Goal: Use online tool/utility: Utilize a website feature to perform a specific function

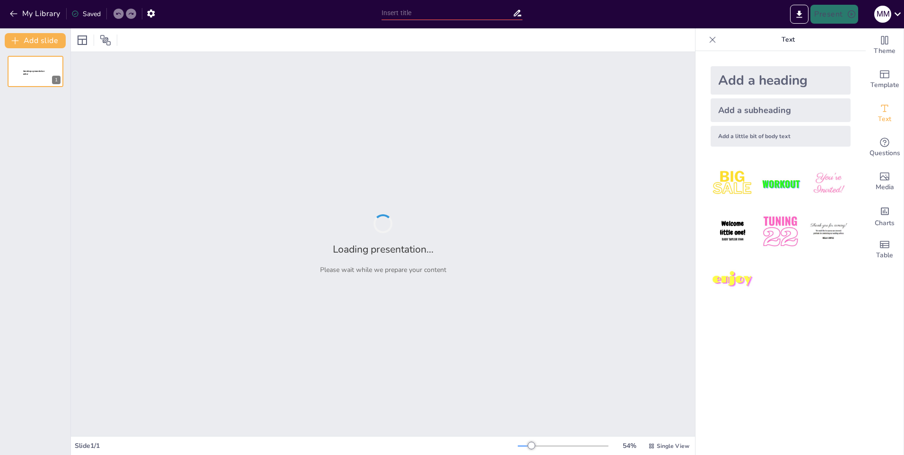
type input "Independencia Judicial y Principios de Imparcialidad en la CPE: Un Análisis Int…"
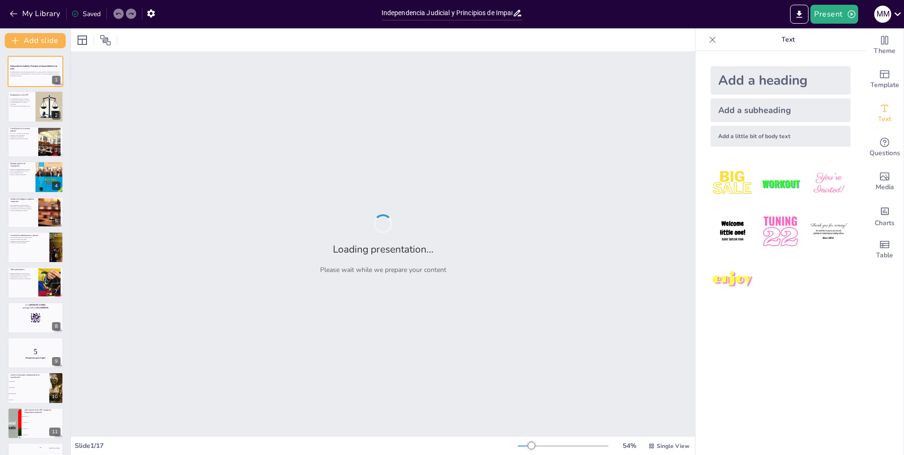
checkbox input "true"
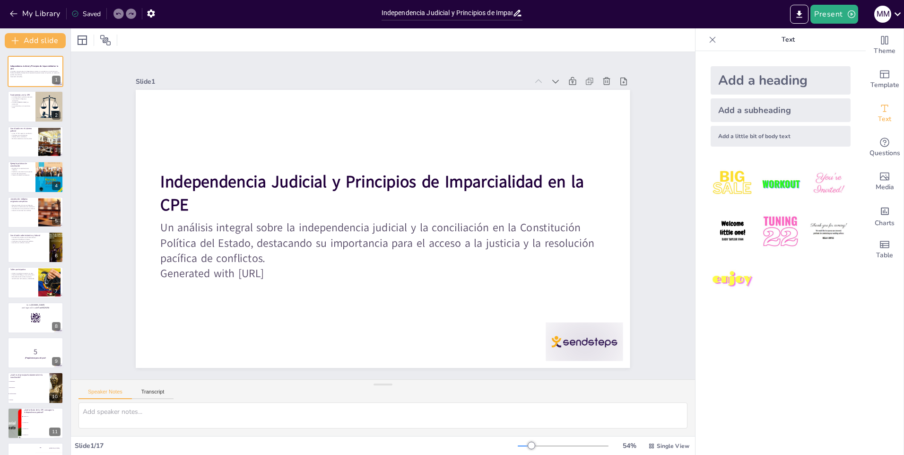
checkbox input "true"
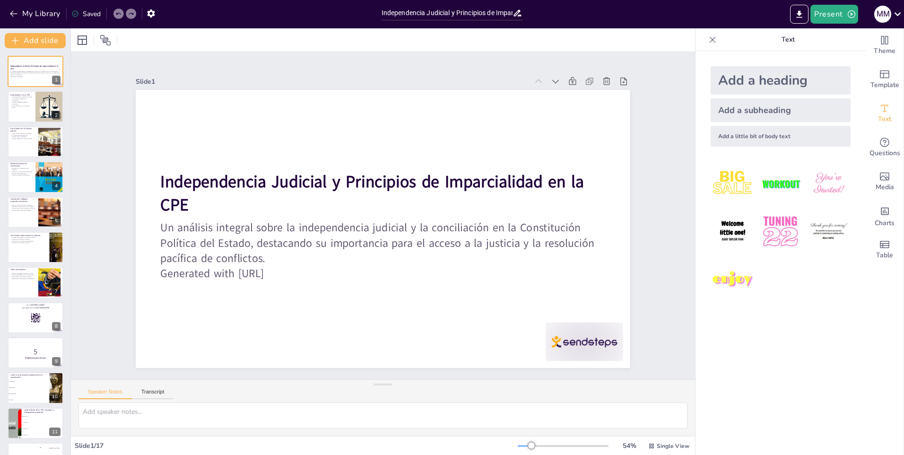
checkbox input "true"
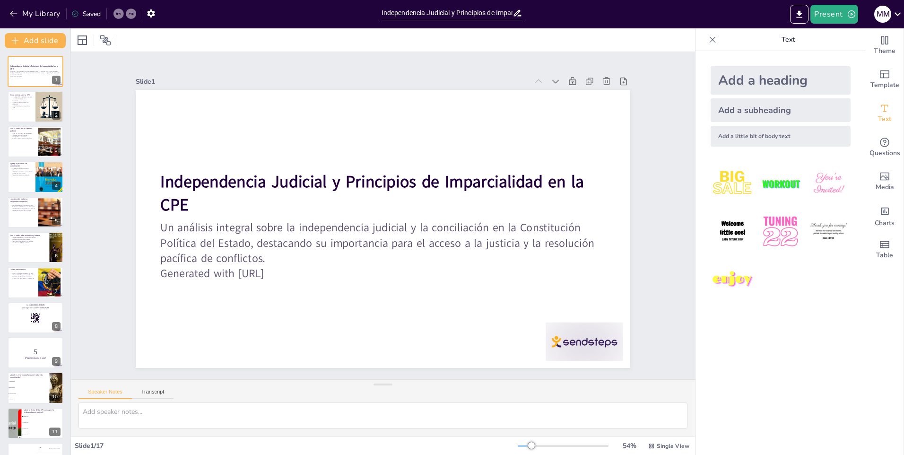
checkbox input "true"
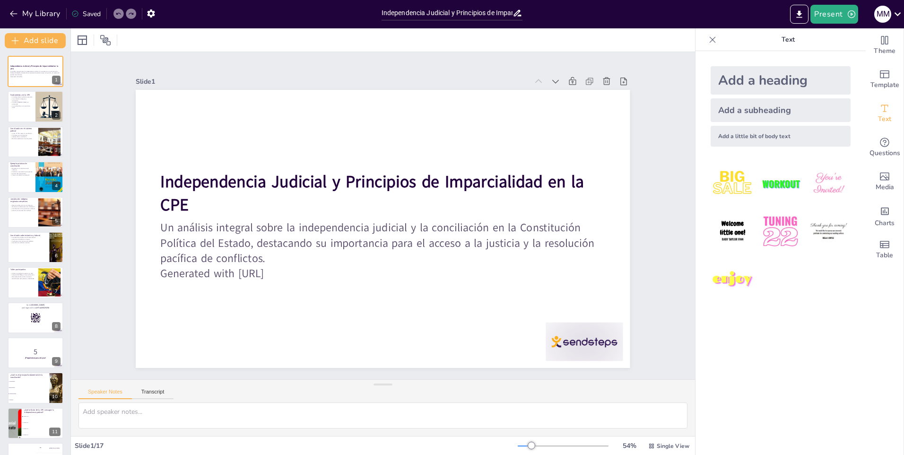
checkbox input "true"
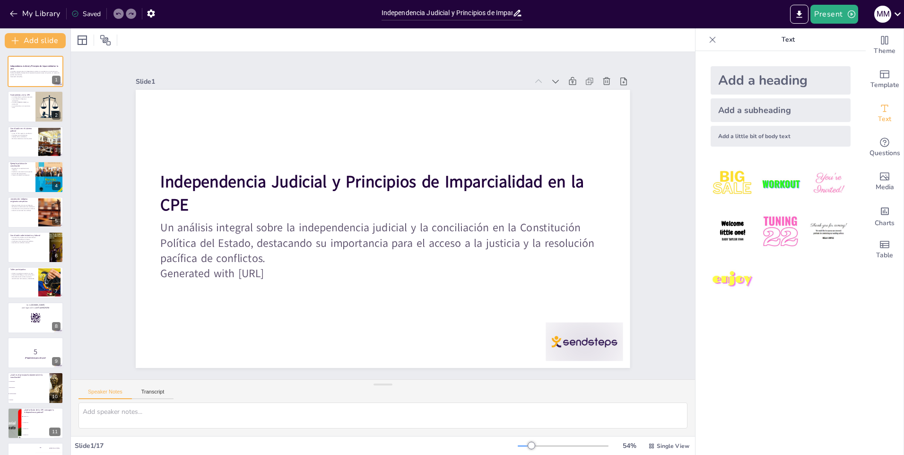
checkbox input "true"
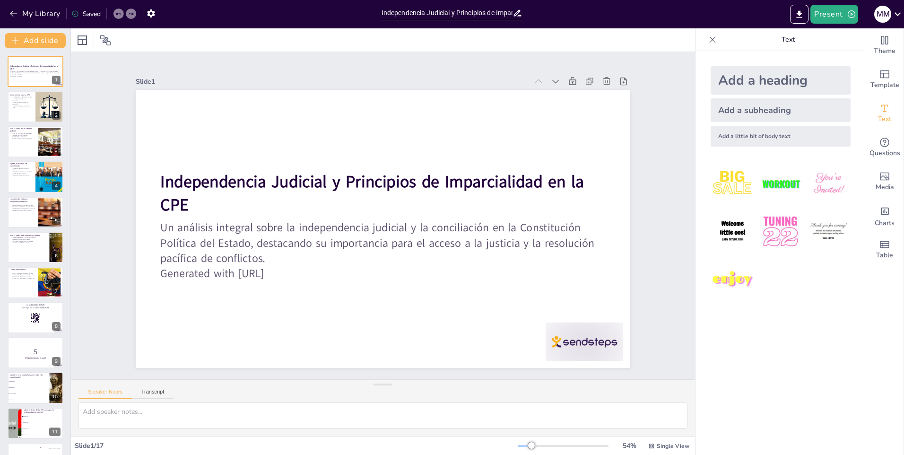
checkbox input "true"
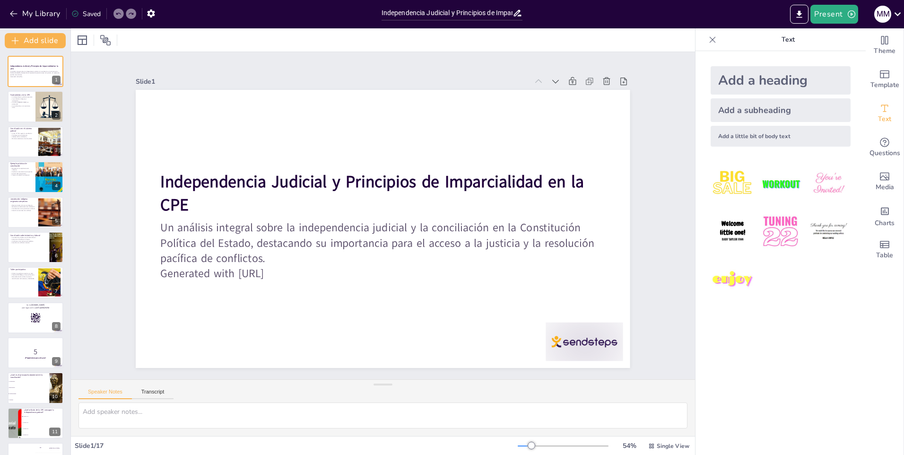
checkbox input "true"
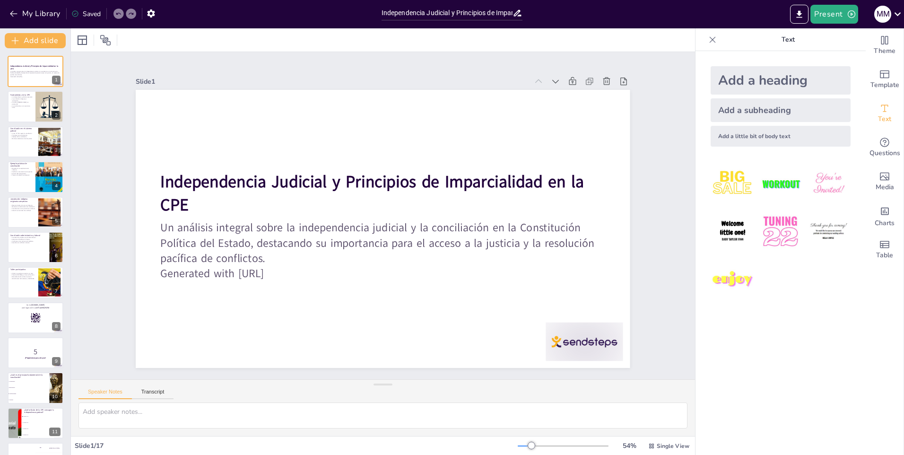
checkbox input "true"
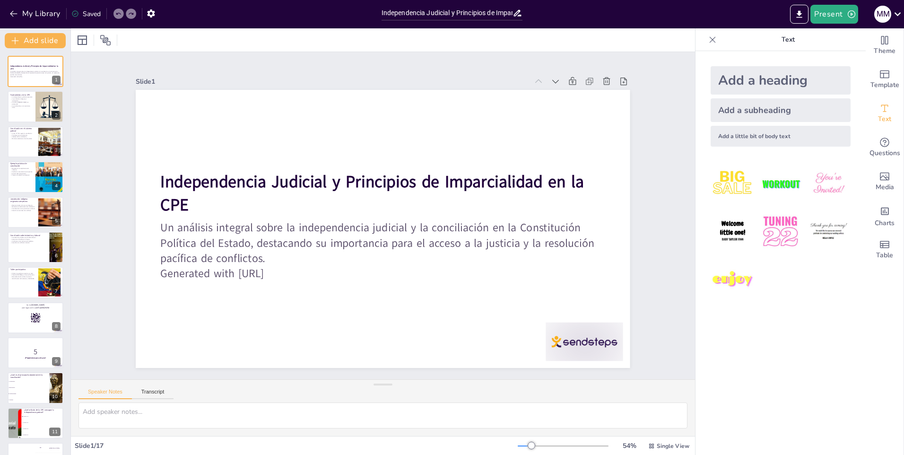
checkbox input "true"
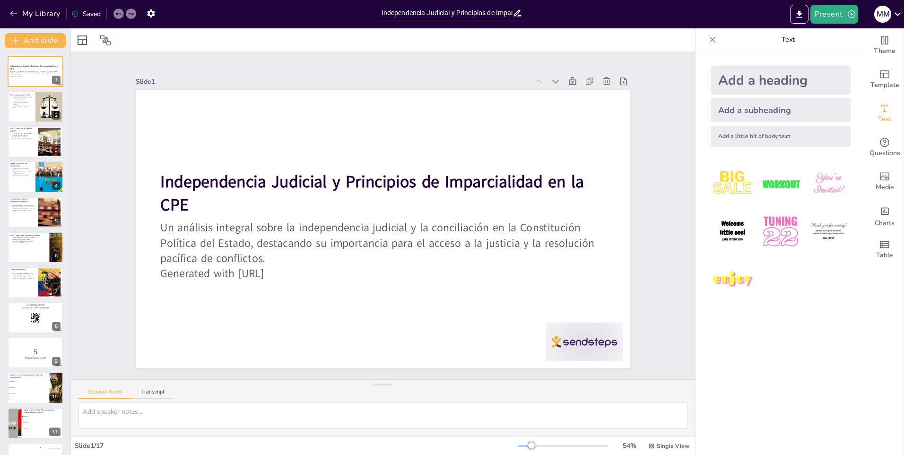
checkbox input "true"
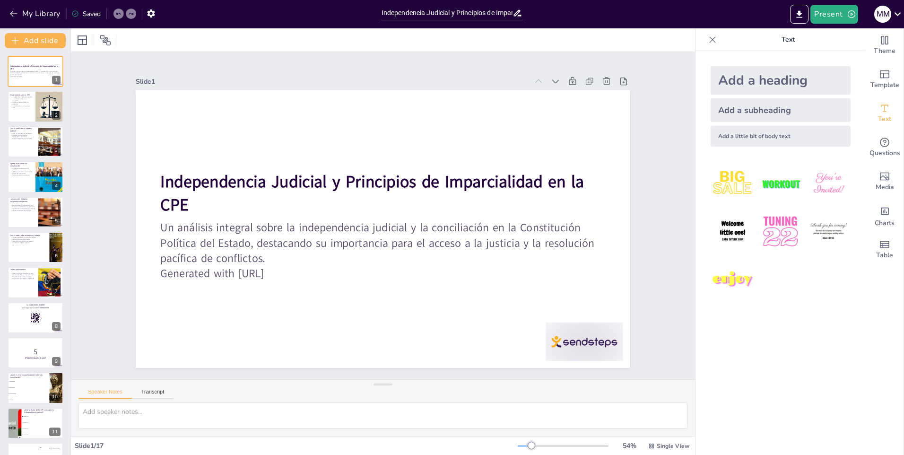
checkbox input "true"
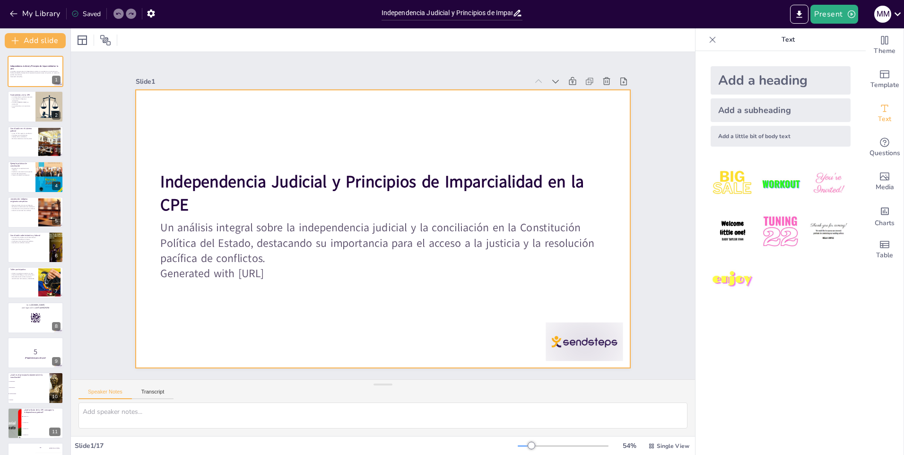
checkbox input "true"
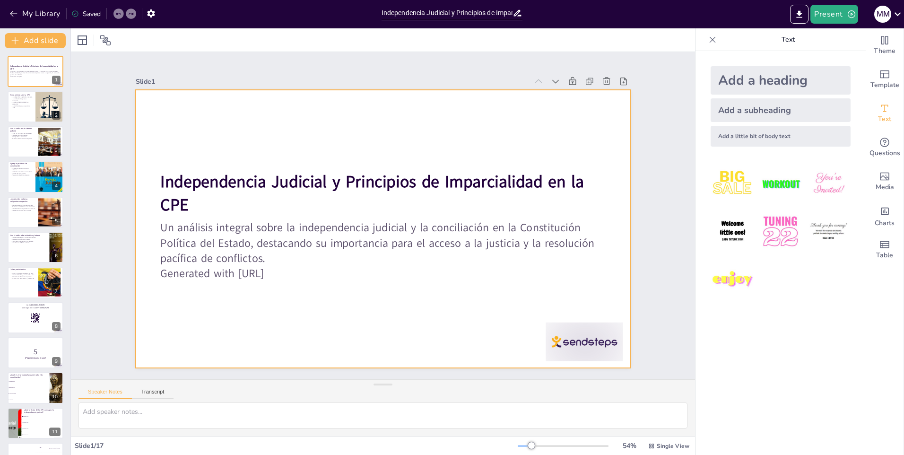
checkbox input "true"
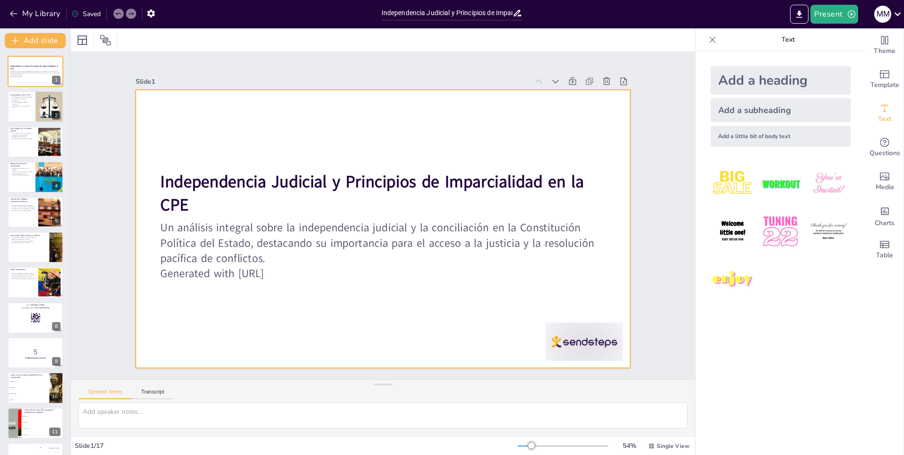
checkbox input "true"
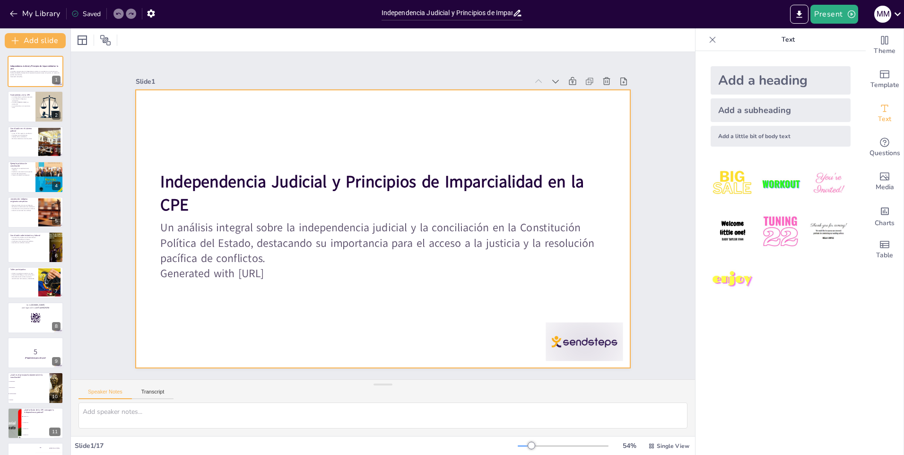
checkbox input "true"
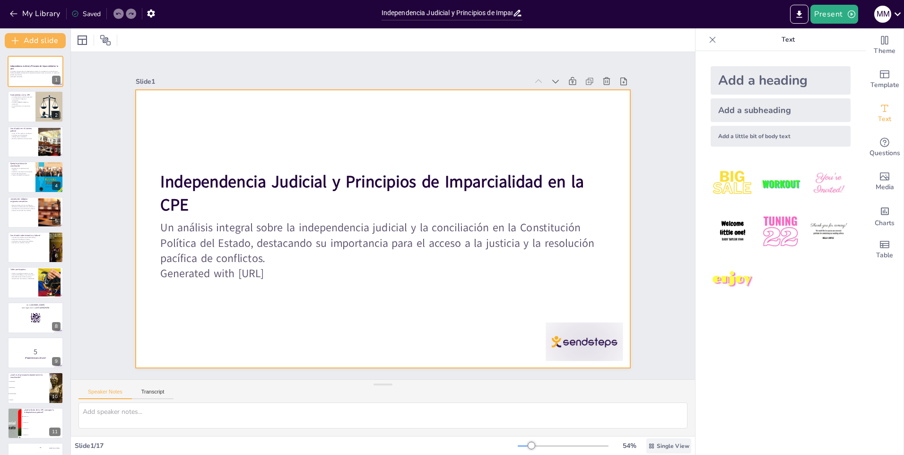
checkbox input "true"
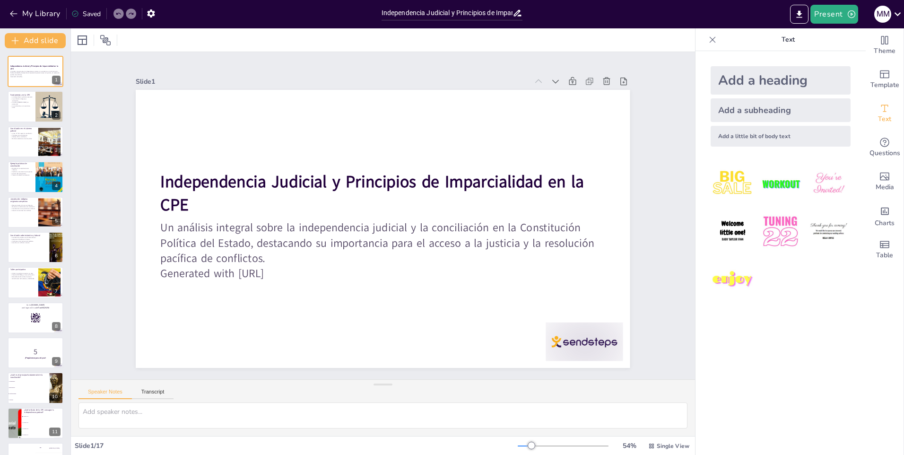
checkbox input "true"
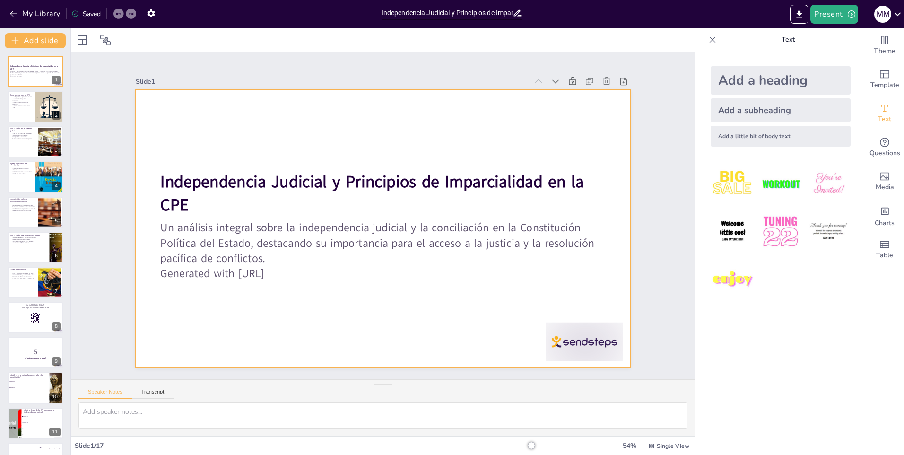
checkbox input "true"
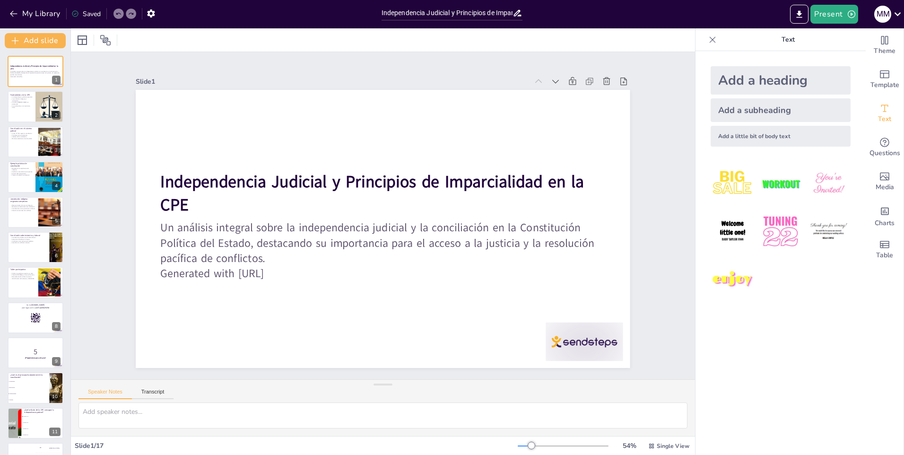
checkbox input "true"
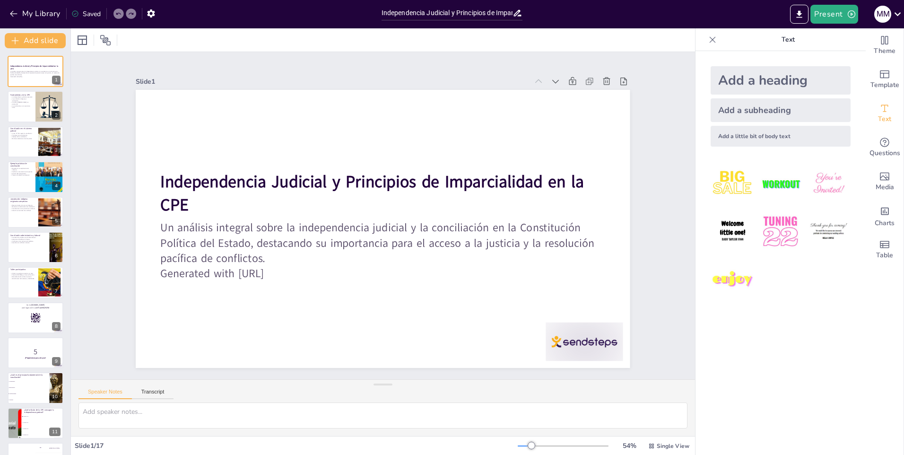
checkbox input "true"
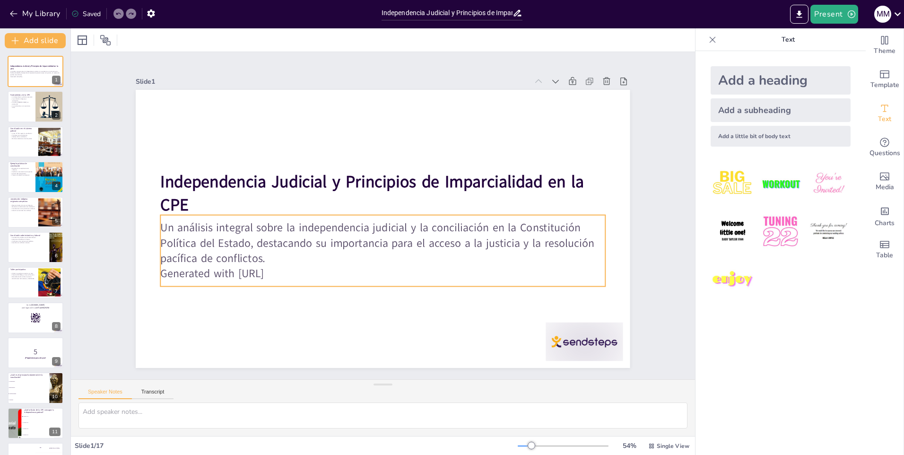
checkbox input "true"
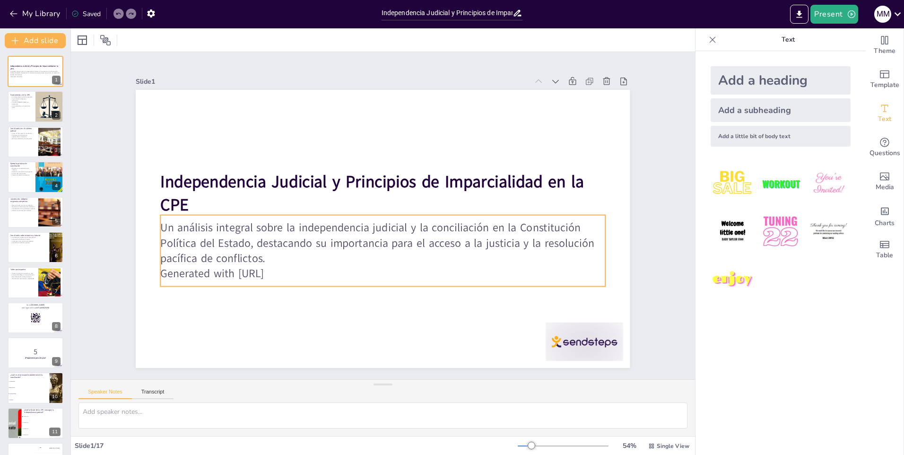
checkbox input "true"
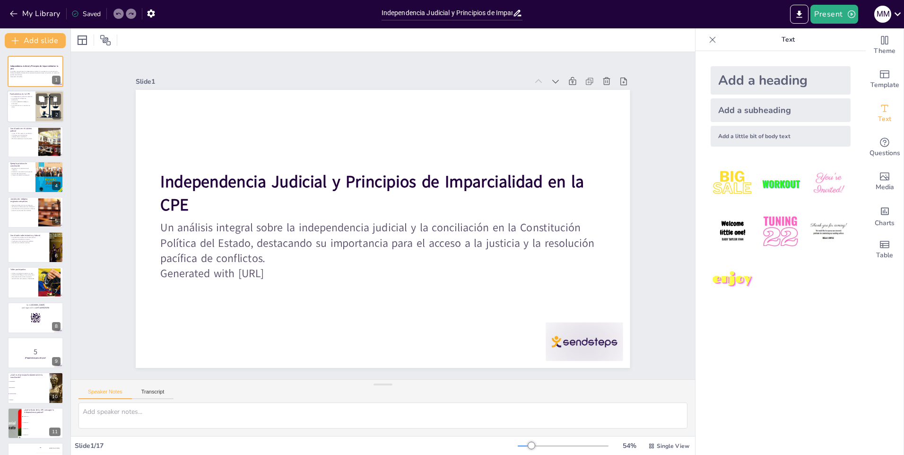
checkbox input "true"
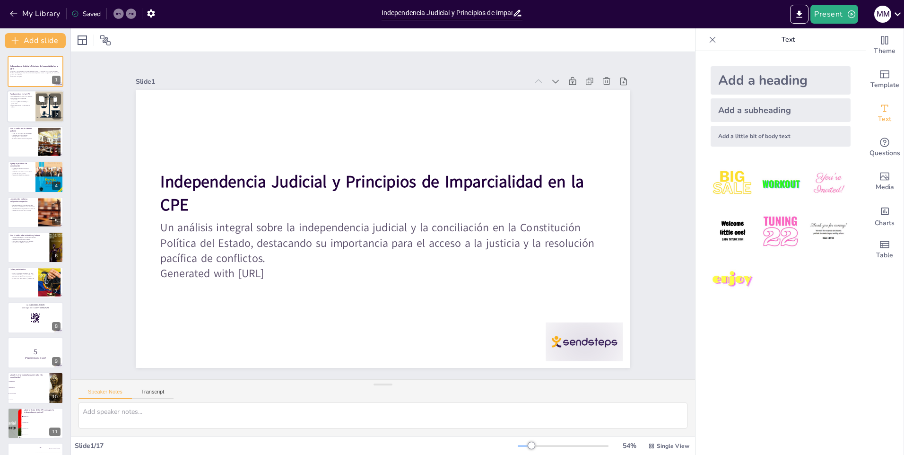
checkbox input "true"
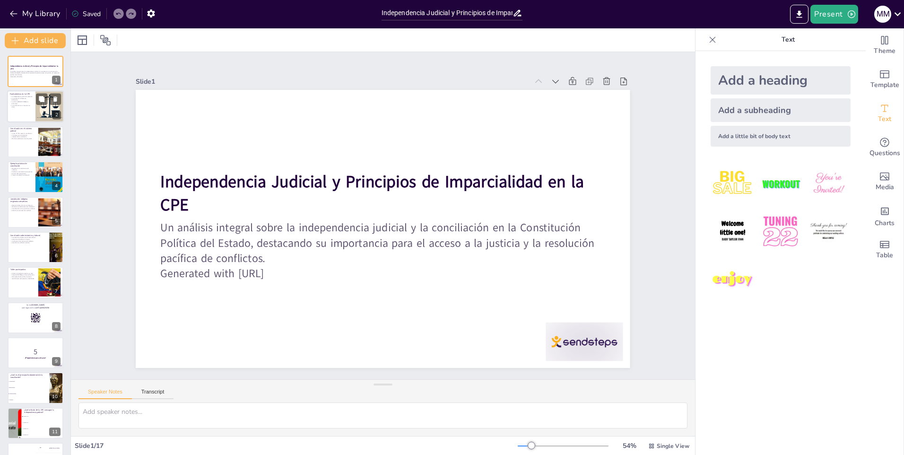
checkbox input "true"
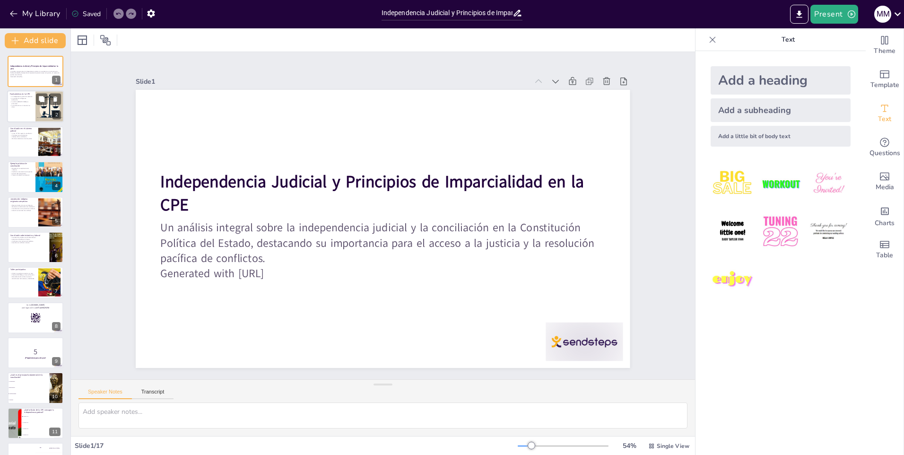
checkbox input "true"
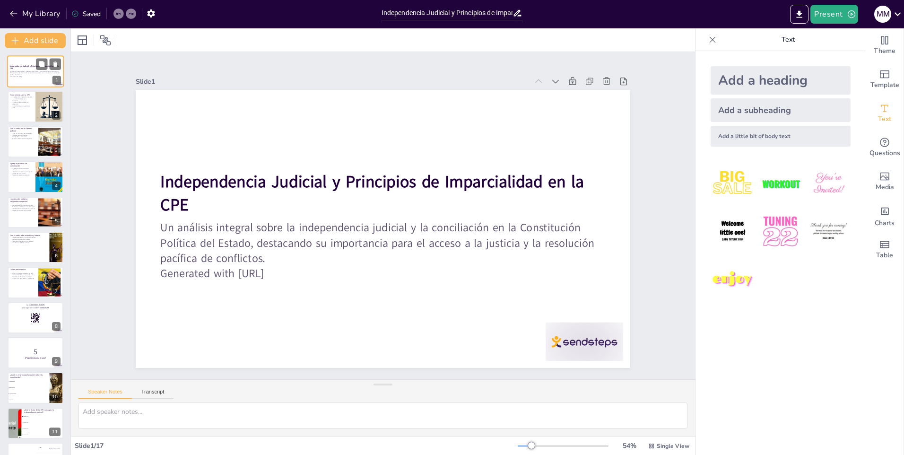
checkbox input "true"
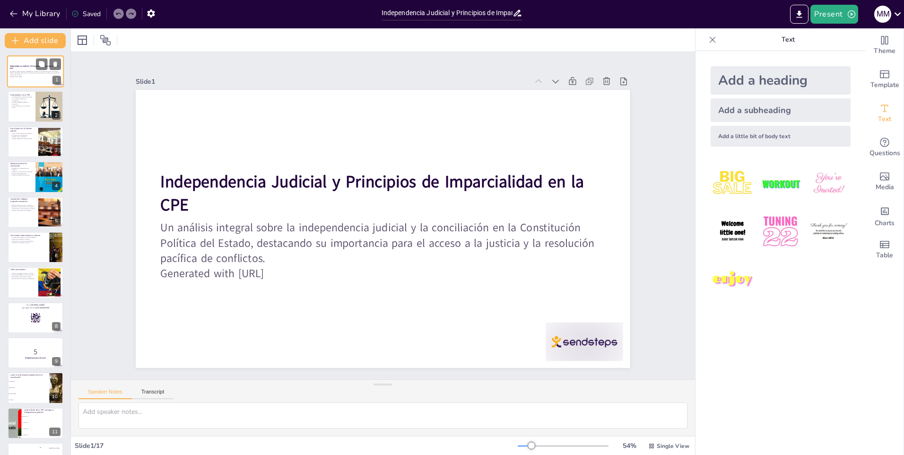
checkbox input "true"
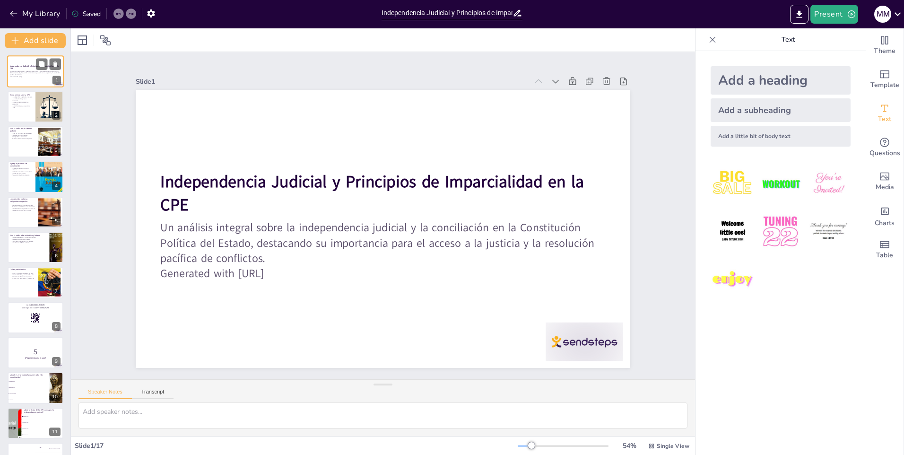
checkbox input "true"
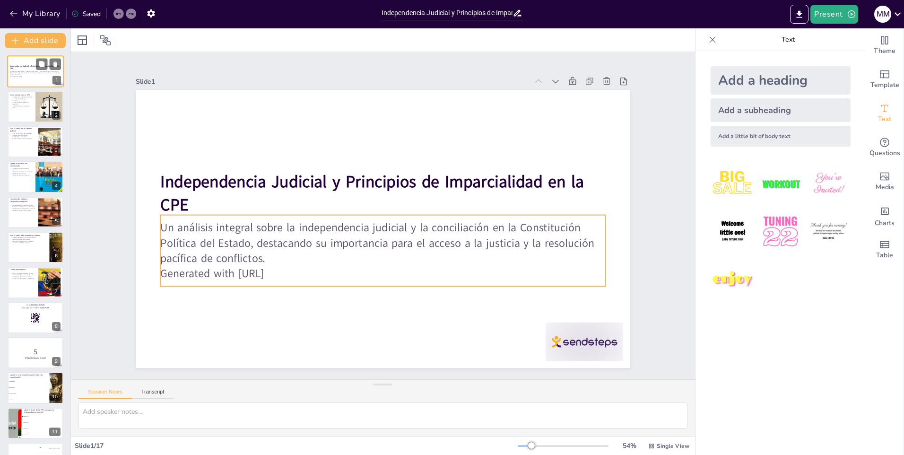
checkbox input "true"
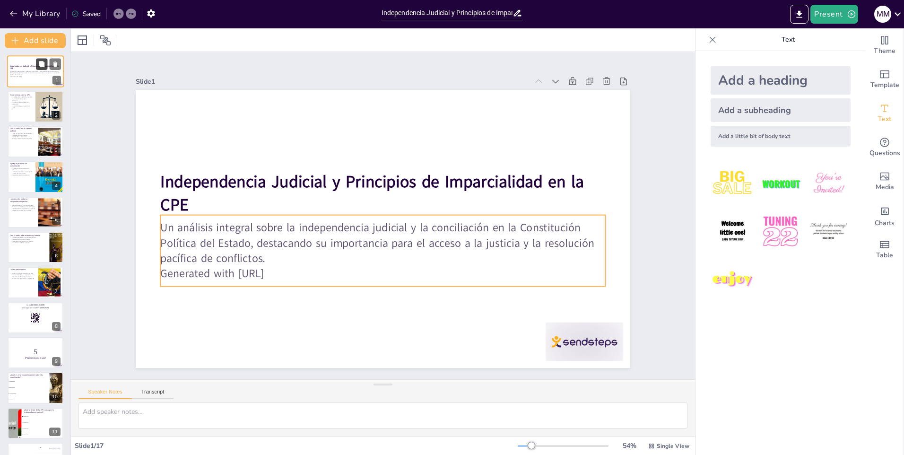
checkbox input "true"
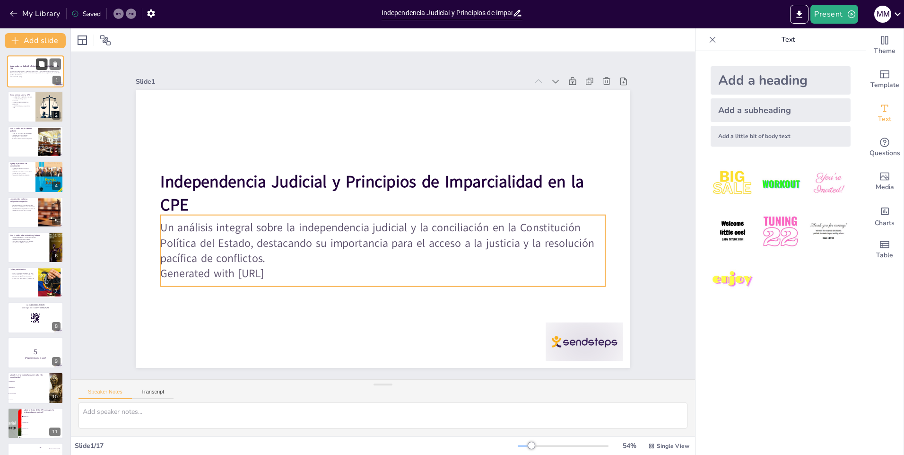
checkbox input "true"
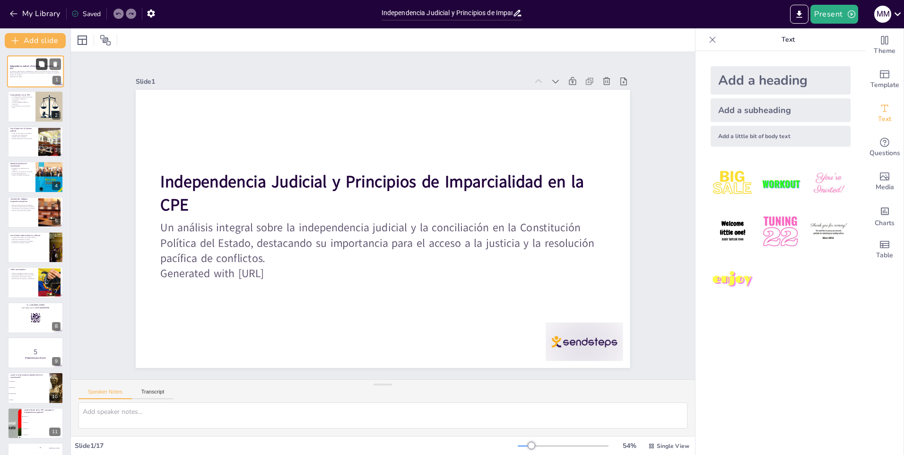
click at [38, 70] on button at bounding box center [41, 63] width 11 height 11
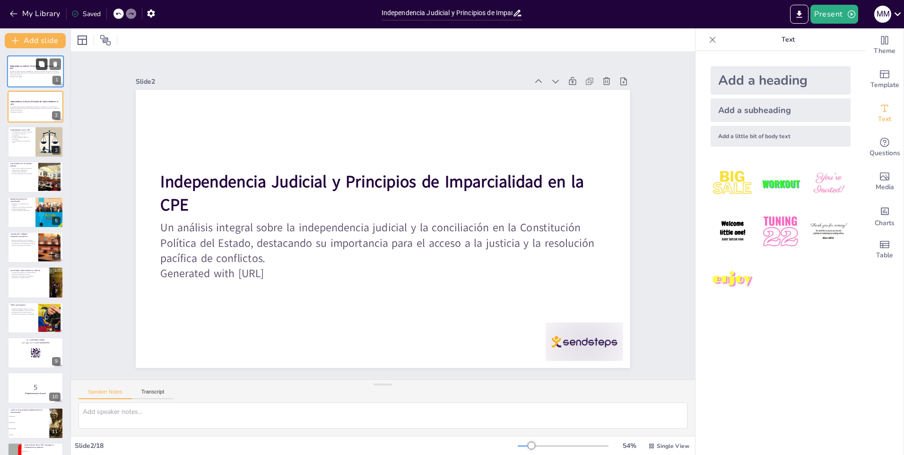
checkbox input "true"
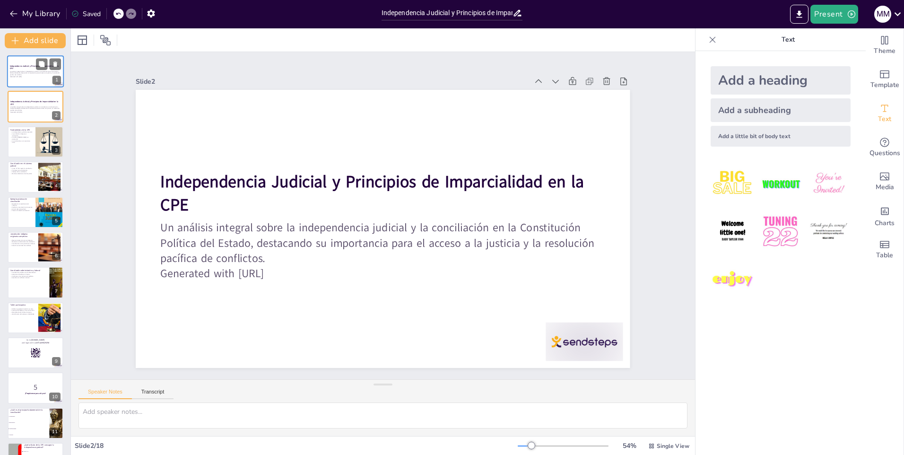
checkbox input "true"
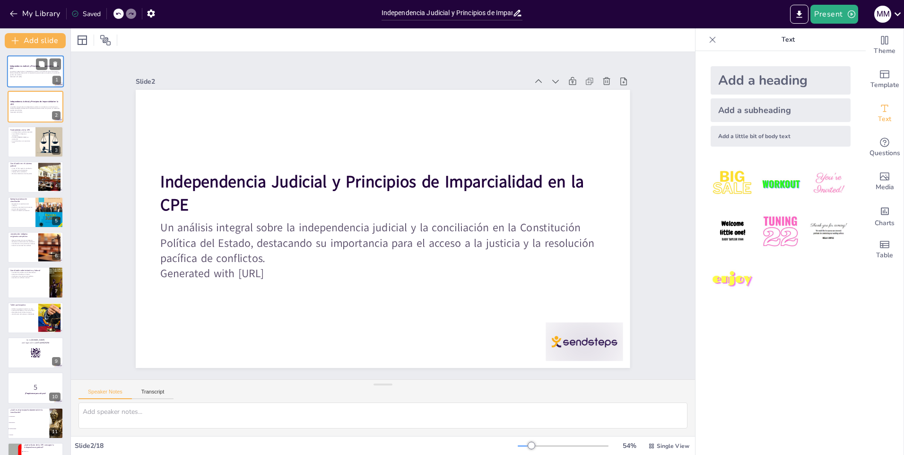
checkbox input "true"
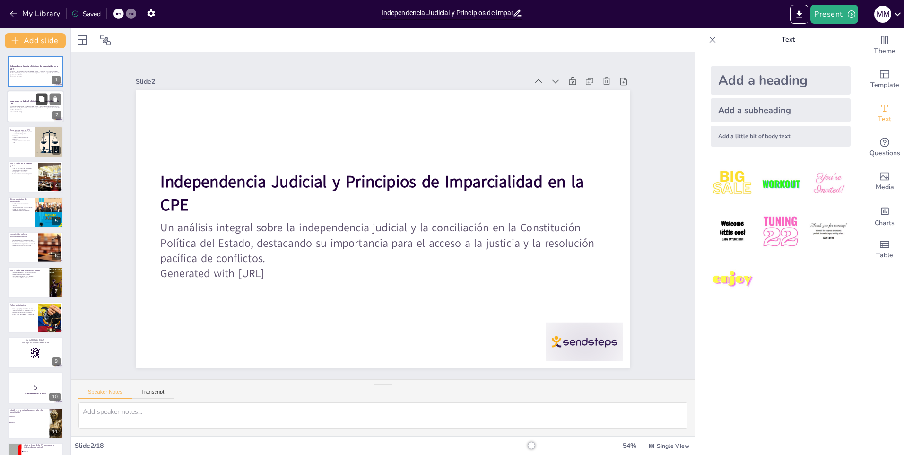
checkbox input "true"
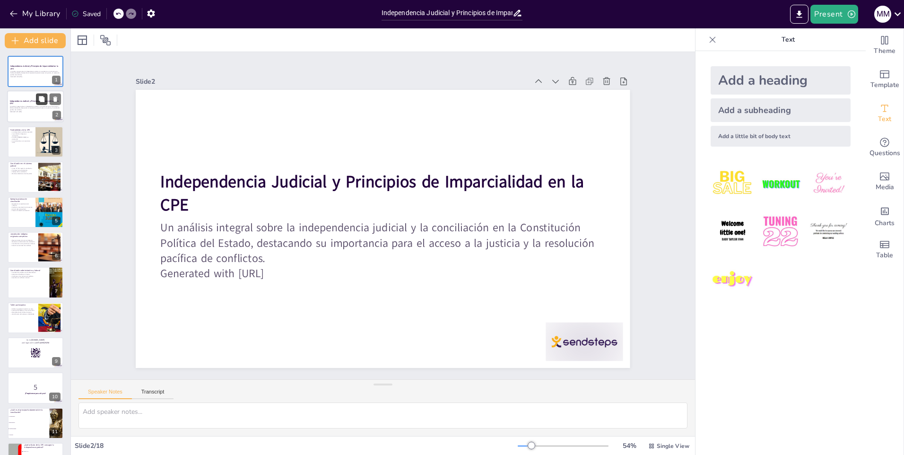
checkbox input "true"
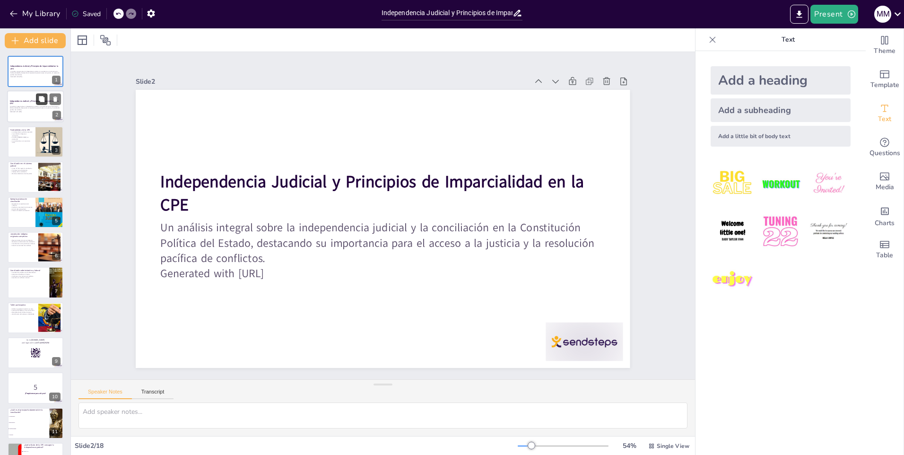
checkbox input "true"
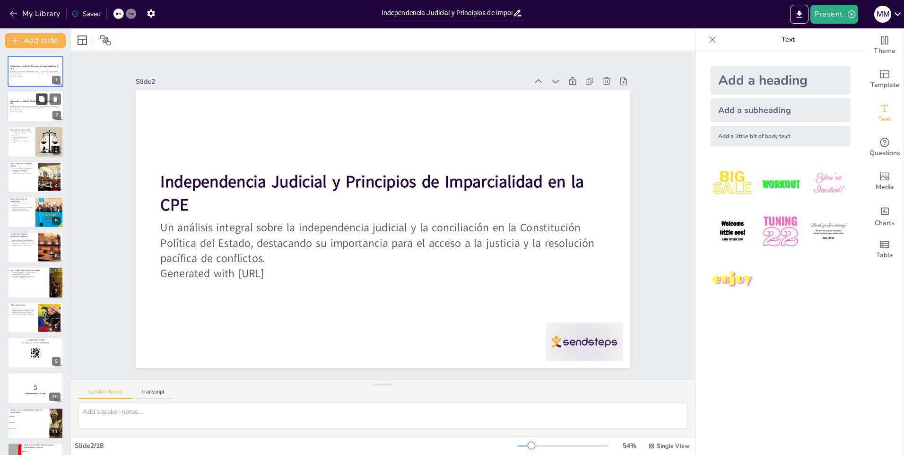
click at [36, 100] on button at bounding box center [41, 99] width 11 height 11
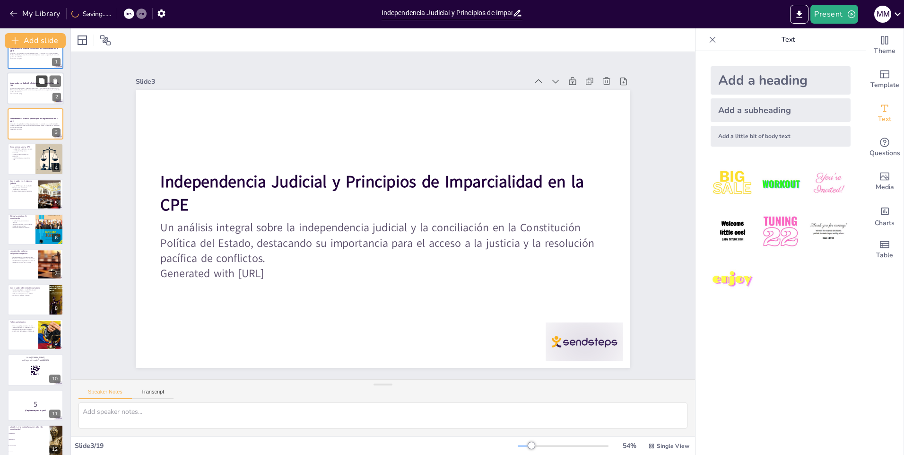
checkbox input "true"
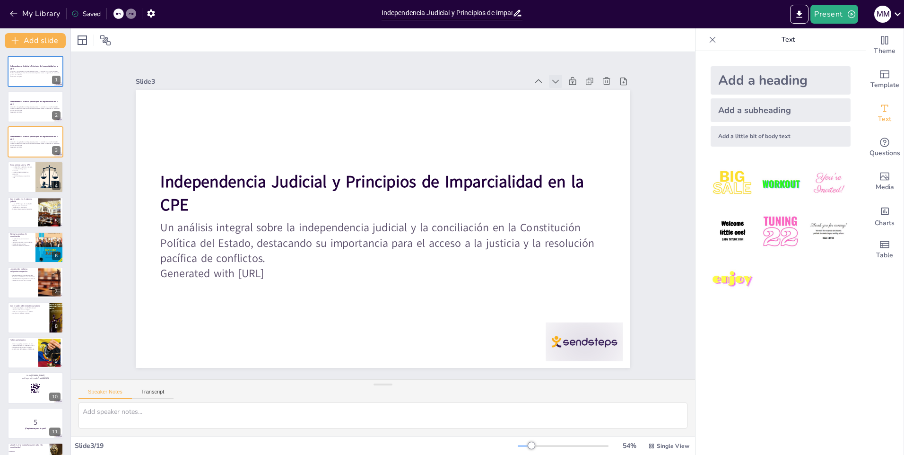
click at [563, 95] on icon at bounding box center [568, 100] width 10 height 10
click at [522, 383] on icon at bounding box center [517, 387] width 9 height 9
click at [557, 111] on icon at bounding box center [562, 116] width 11 height 11
click at [547, 93] on icon at bounding box center [552, 98] width 10 height 10
click at [534, 79] on icon at bounding box center [538, 81] width 9 height 9
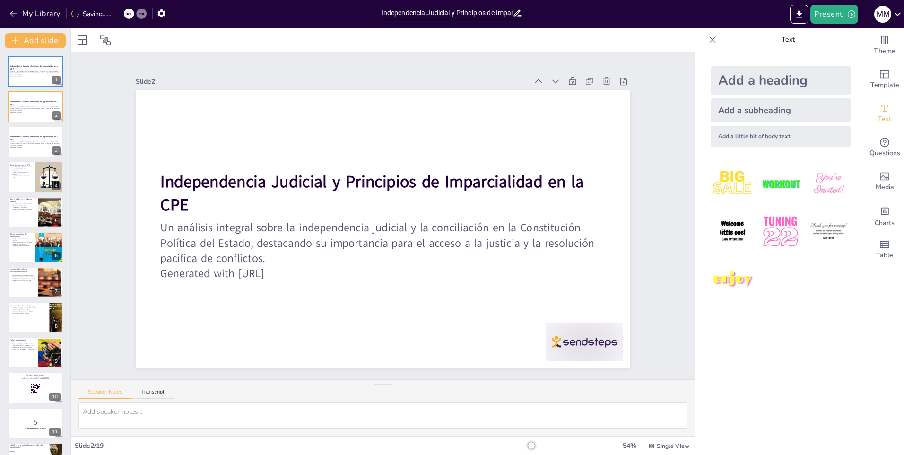
click at [547, 93] on icon at bounding box center [552, 98] width 10 height 10
click at [530, 445] on div at bounding box center [563, 446] width 91 height 8
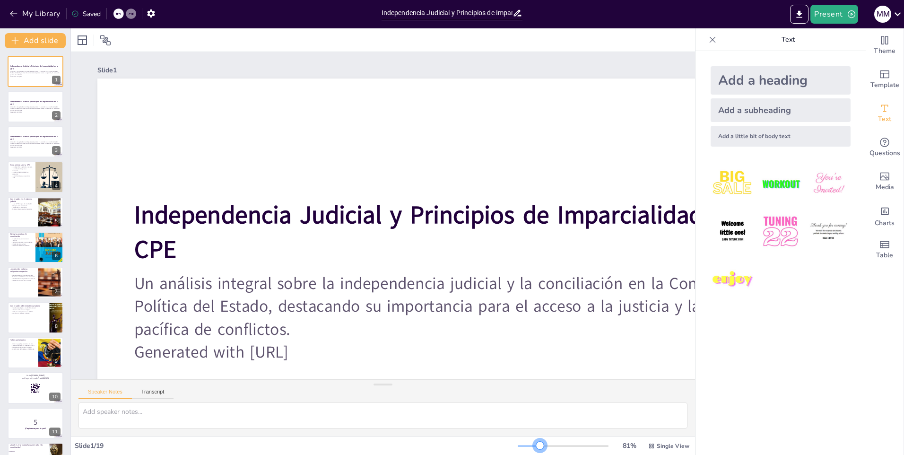
click at [534, 445] on div at bounding box center [563, 446] width 91 height 8
click at [528, 445] on div at bounding box center [529, 445] width 22 height 1
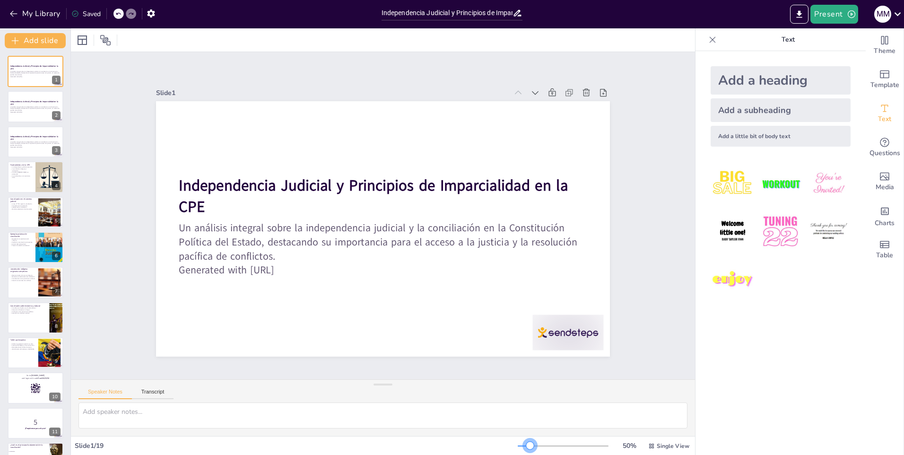
click at [526, 445] on div at bounding box center [530, 446] width 8 height 8
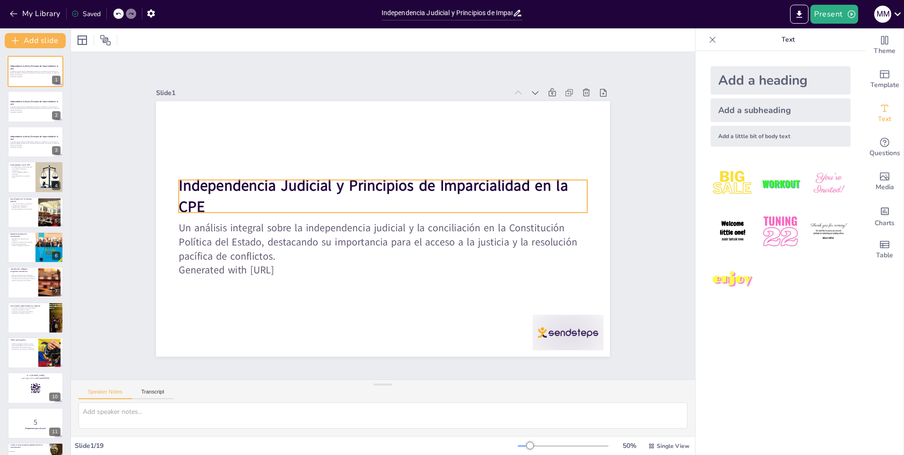
click at [372, 182] on strong "Independencia Judicial y Principios de Imparcialidad en la CPE" at bounding box center [385, 184] width 358 height 212
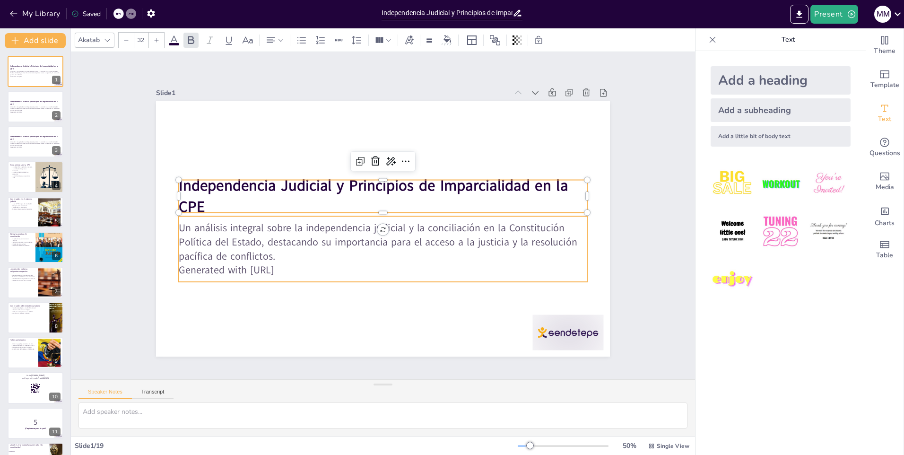
click at [353, 228] on p "Un análisis integral sobre la independencia judicial y la conciliación en la Co…" at bounding box center [380, 241] width 411 height 85
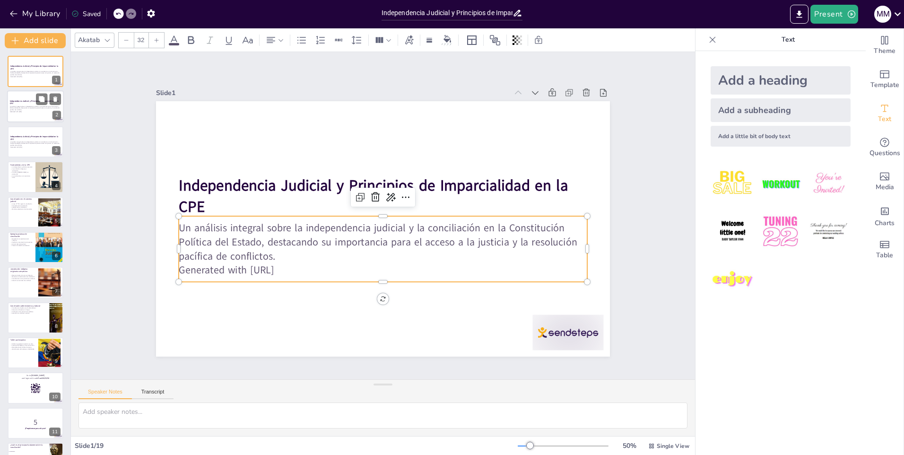
click at [30, 104] on p "Independencia Judicial y Principios de Imparcialidad en la CPE" at bounding box center [35, 102] width 51 height 5
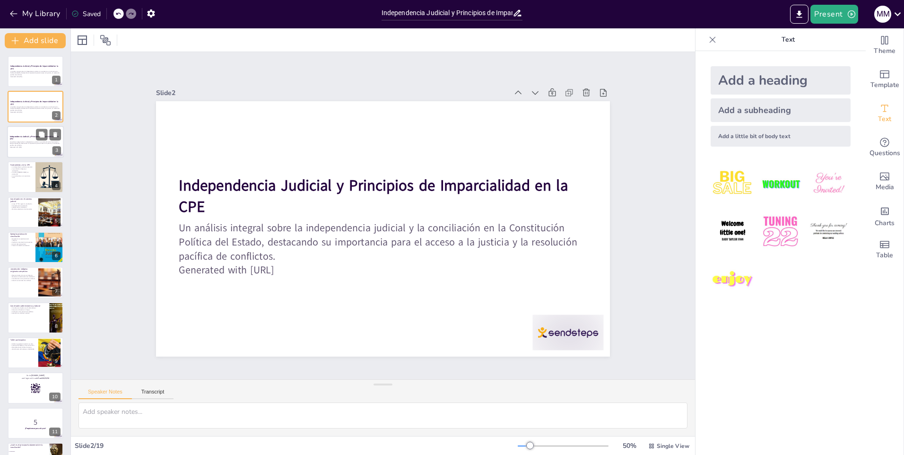
click at [29, 139] on p "Independencia Judicial y Principios de Imparcialidad en la CPE" at bounding box center [35, 137] width 51 height 5
click at [31, 175] on p "La conciliación es un mecanismo clave." at bounding box center [21, 176] width 23 height 3
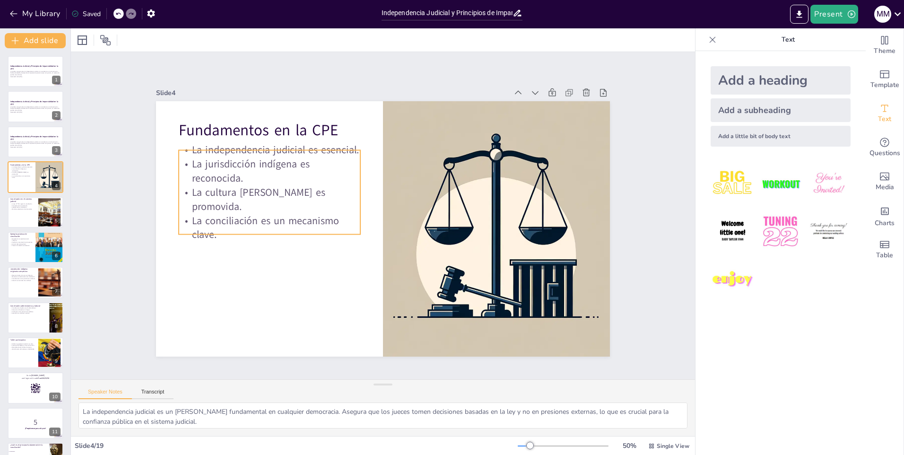
click at [232, 179] on p "La jurisdicción indígena es reconocida." at bounding box center [289, 137] width 182 height 83
click at [27, 208] on p "Mantiene relaciones entre las partes." at bounding box center [23, 209] width 26 height 2
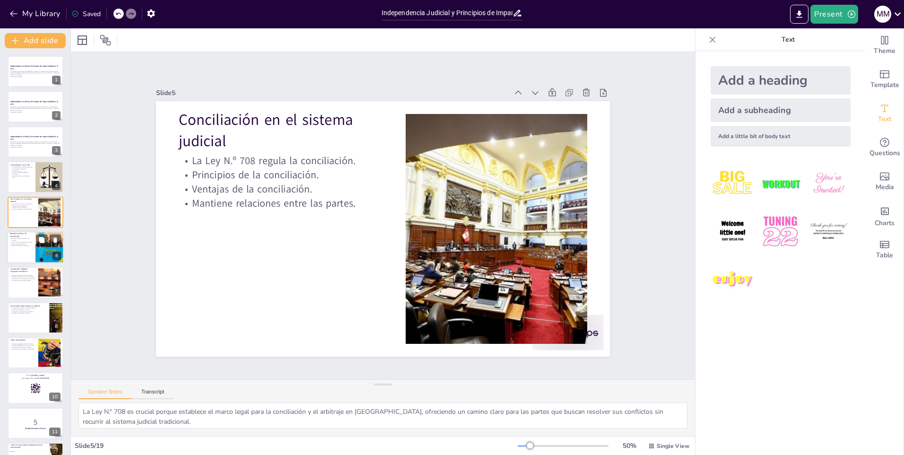
click at [29, 245] on p "Preserva la relación contractual." at bounding box center [21, 246] width 23 height 2
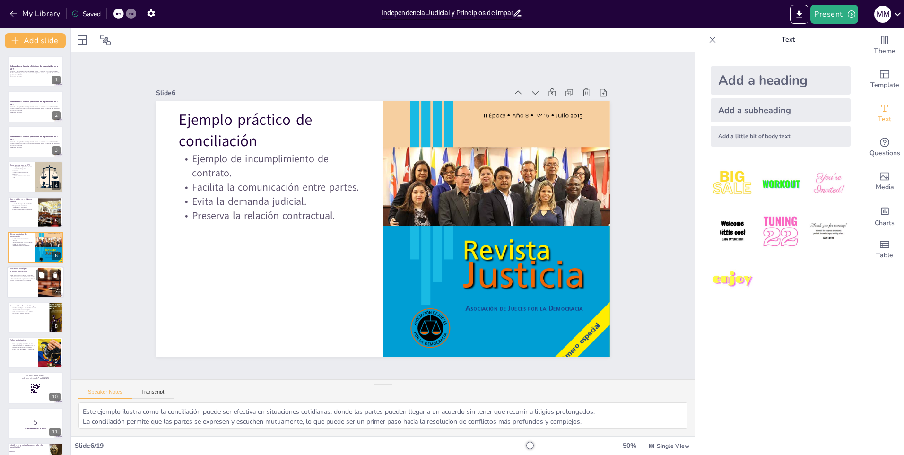
click at [36, 287] on div at bounding box center [35, 283] width 57 height 32
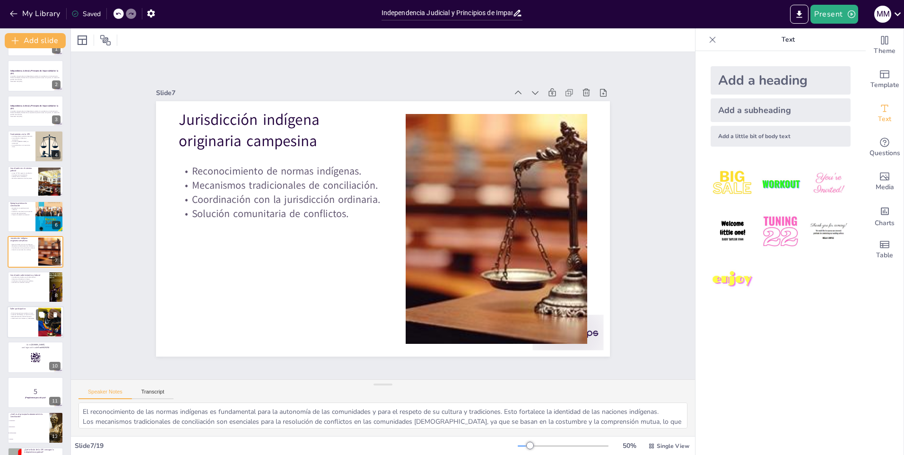
click at [34, 318] on p "Identificación de fortalezas y debilidades." at bounding box center [23, 318] width 26 height 2
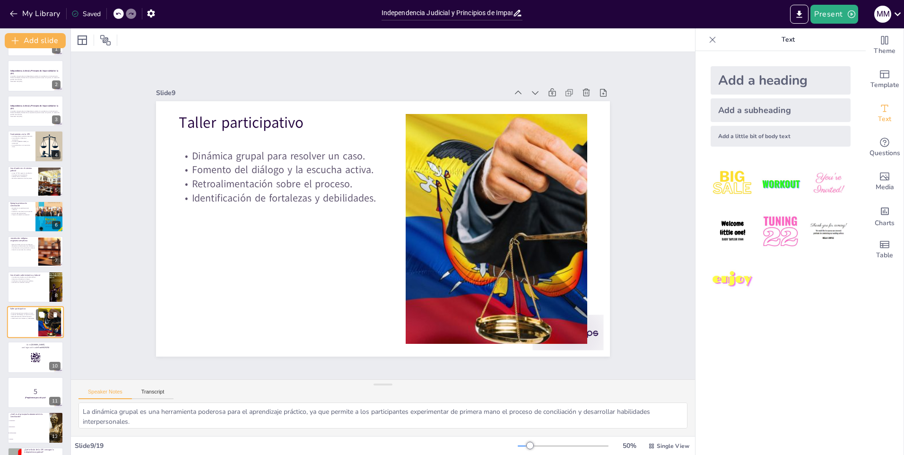
scroll to position [101, 0]
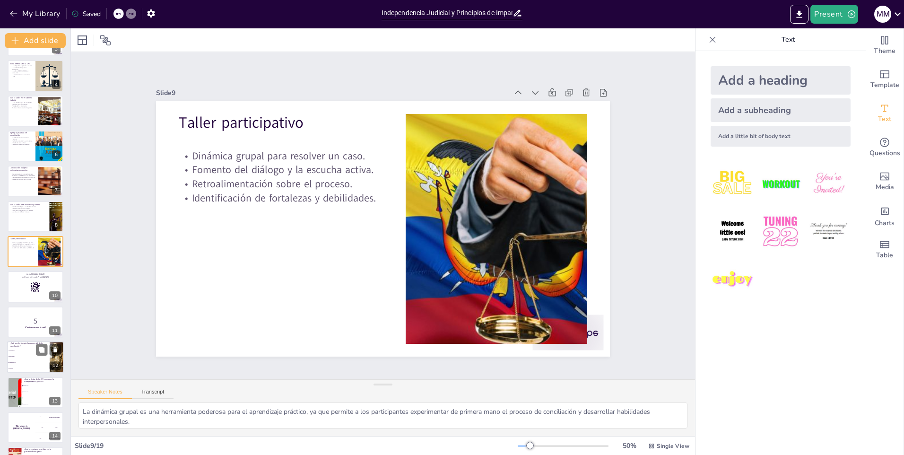
click at [33, 357] on li "Imparcialidad" at bounding box center [28, 357] width 43 height 6
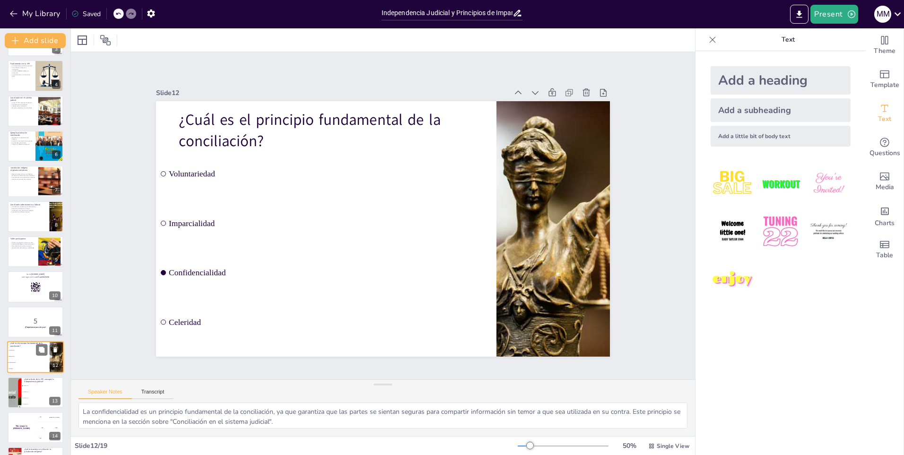
scroll to position [207, 0]
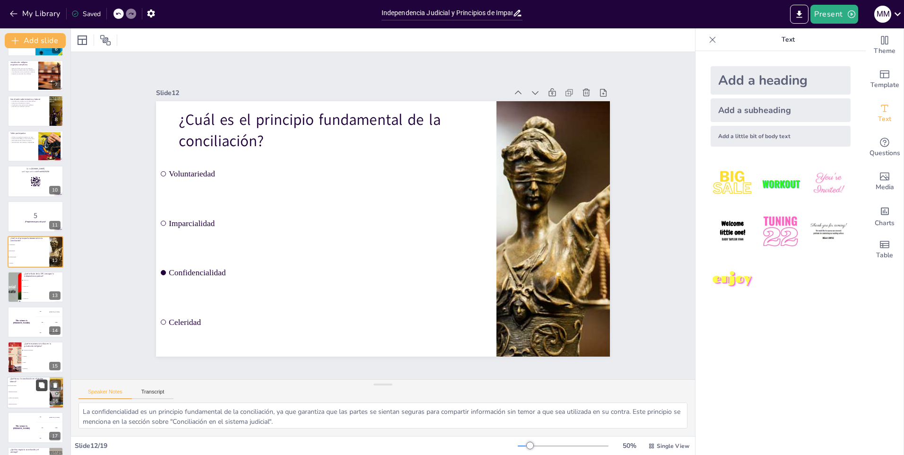
click at [38, 387] on icon at bounding box center [41, 385] width 7 height 7
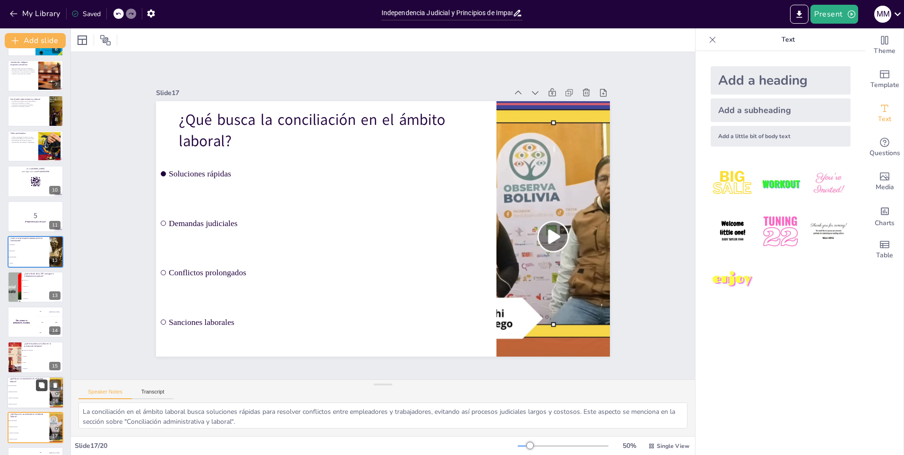
scroll to position [308, 0]
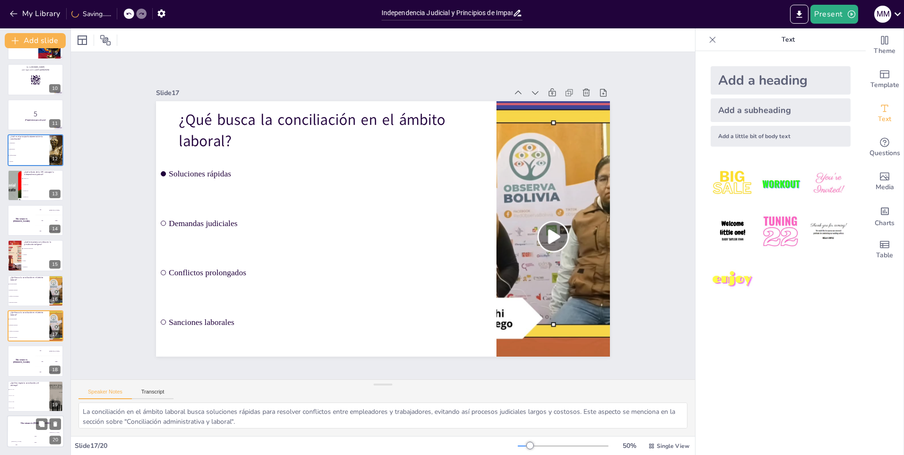
click at [40, 432] on div "Jaap 200" at bounding box center [35, 440] width 19 height 16
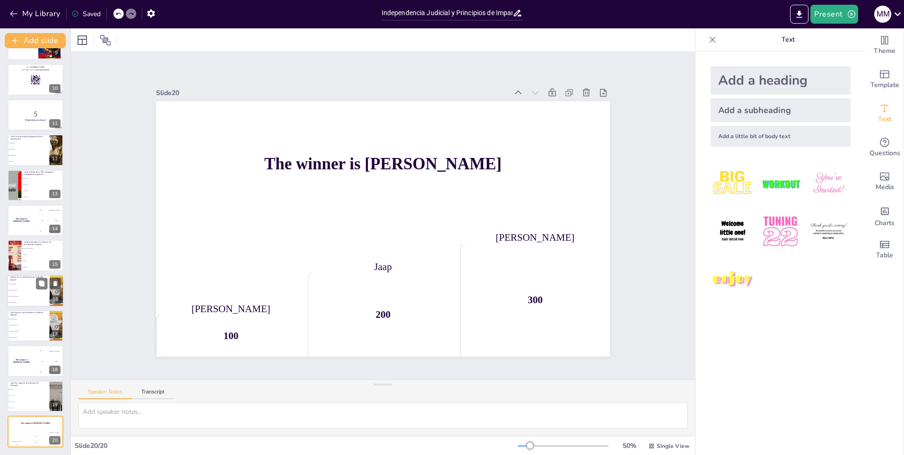
click at [36, 291] on li "Demandas judiciales" at bounding box center [28, 290] width 43 height 6
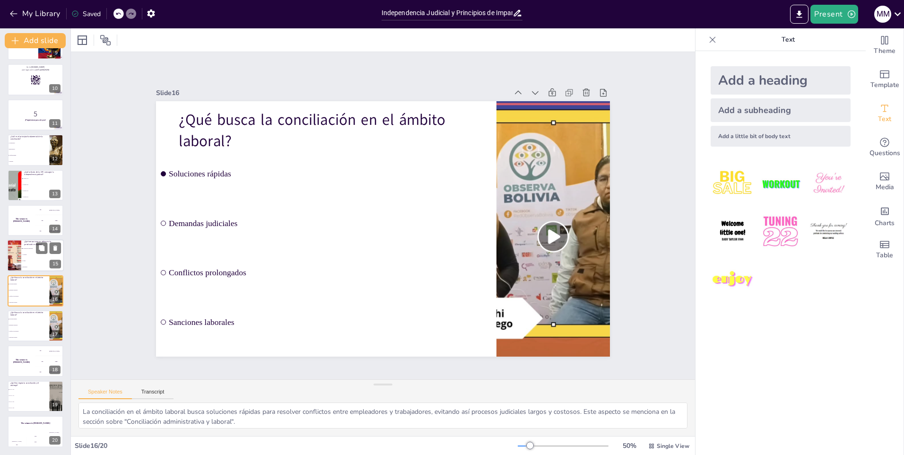
click at [41, 262] on li "Litigio" at bounding box center [42, 261] width 43 height 6
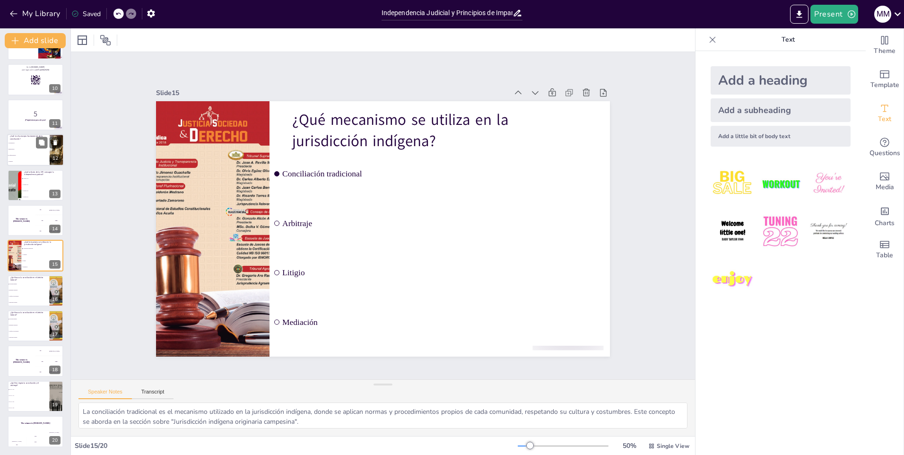
click at [37, 154] on li "Confidencialidad" at bounding box center [28, 156] width 43 height 6
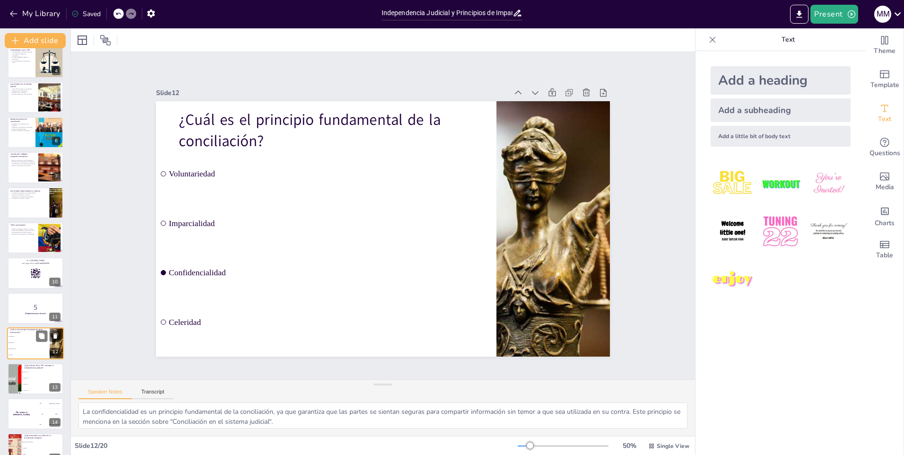
scroll to position [112, 0]
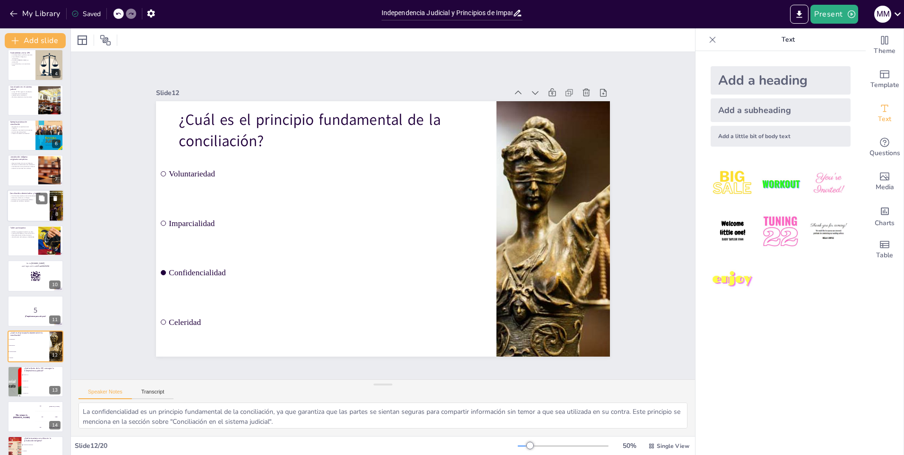
click at [32, 207] on div at bounding box center [35, 206] width 57 height 32
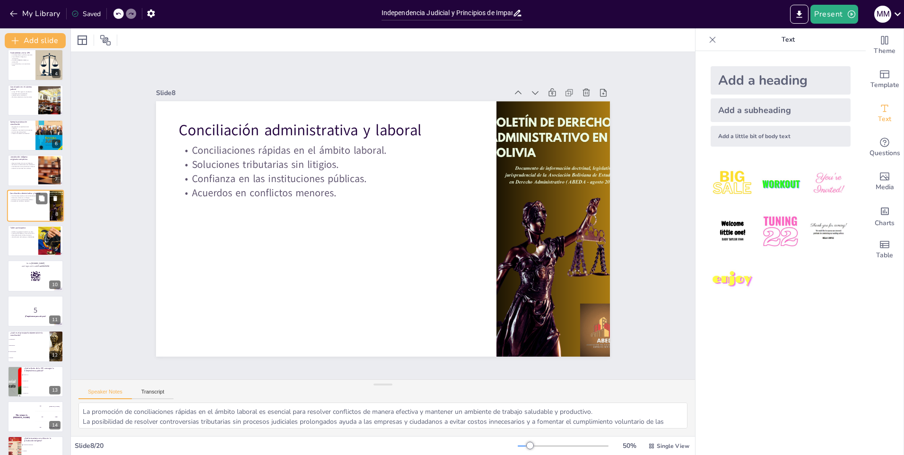
scroll to position [66, 0]
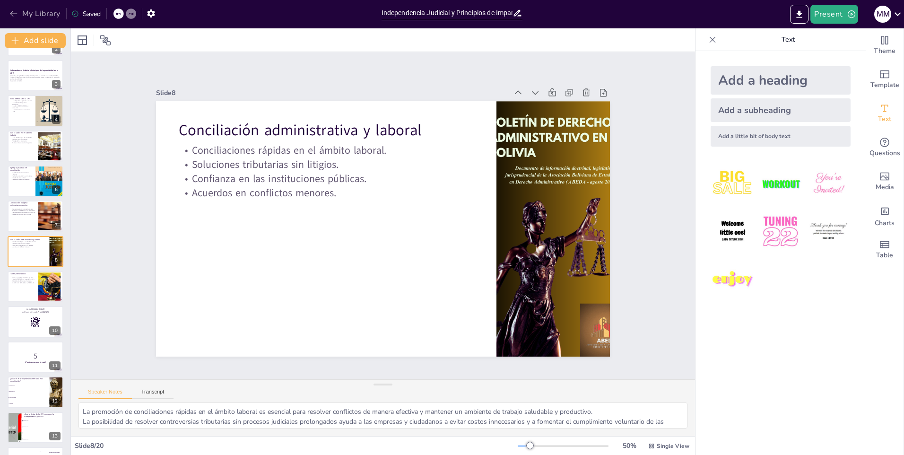
click at [14, 10] on icon "button" at bounding box center [13, 13] width 9 height 9
